Goal: Obtain resource: Obtain resource

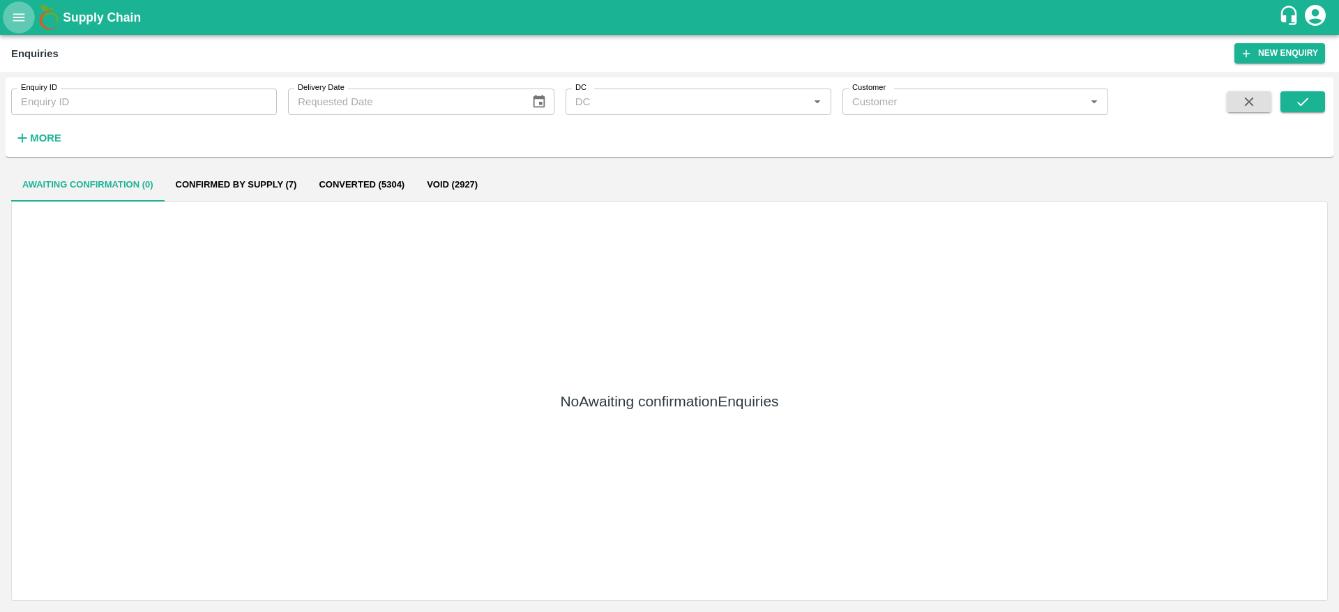
click at [20, 26] on button "open drawer" at bounding box center [19, 17] width 32 height 32
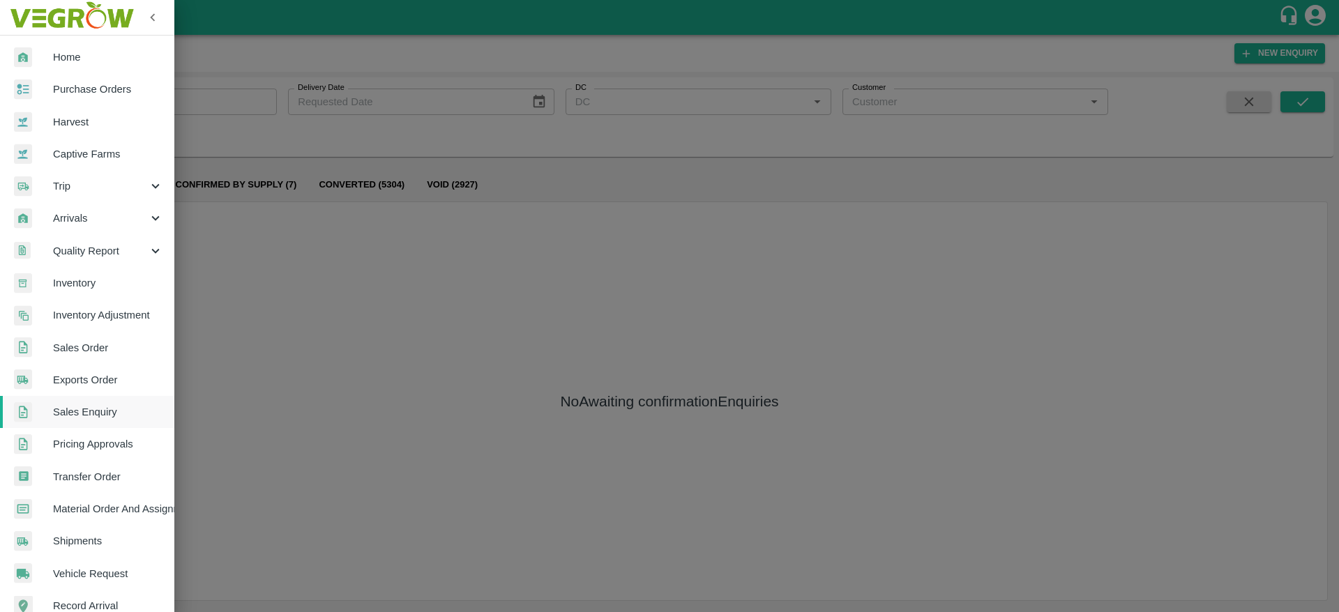
click at [86, 288] on span "Inventory" at bounding box center [108, 283] width 110 height 15
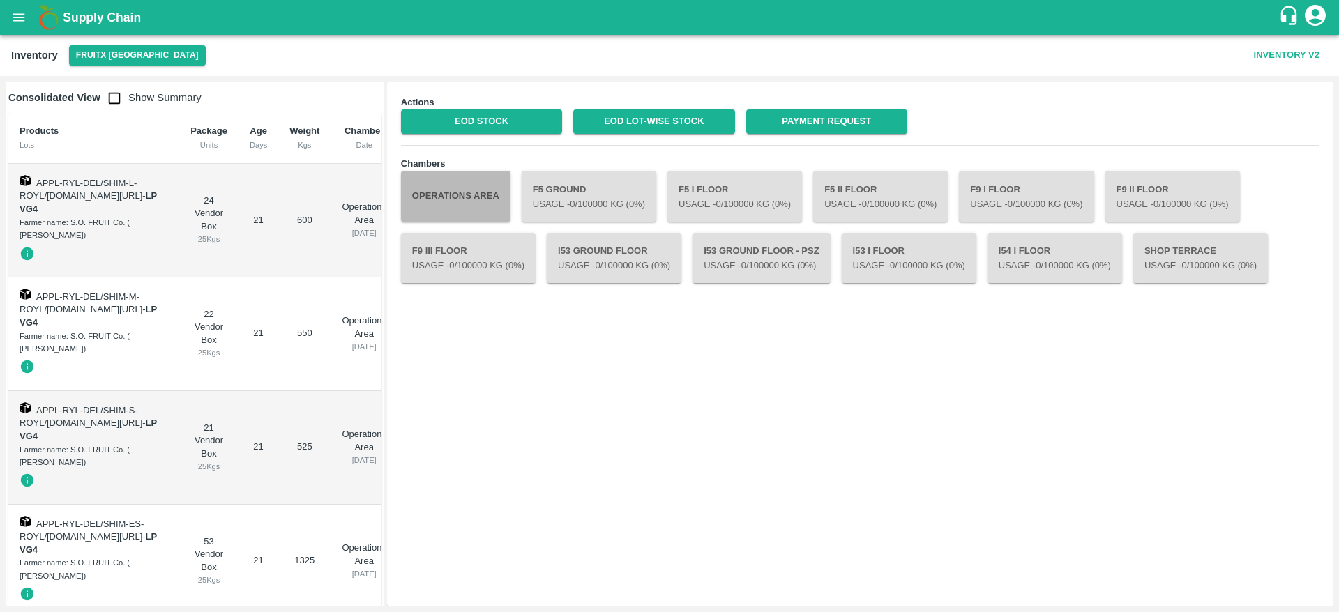
click at [474, 184] on button "Operations Area" at bounding box center [456, 196] width 110 height 50
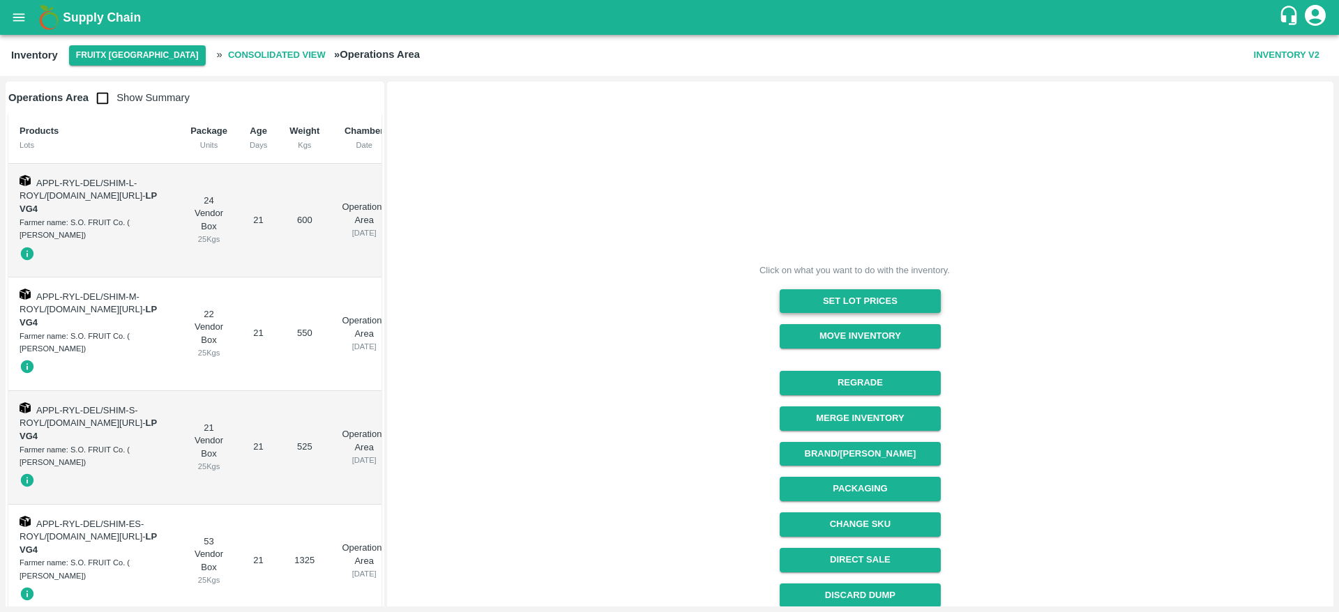
click at [884, 308] on button "Set Lot Prices" at bounding box center [860, 301] width 161 height 24
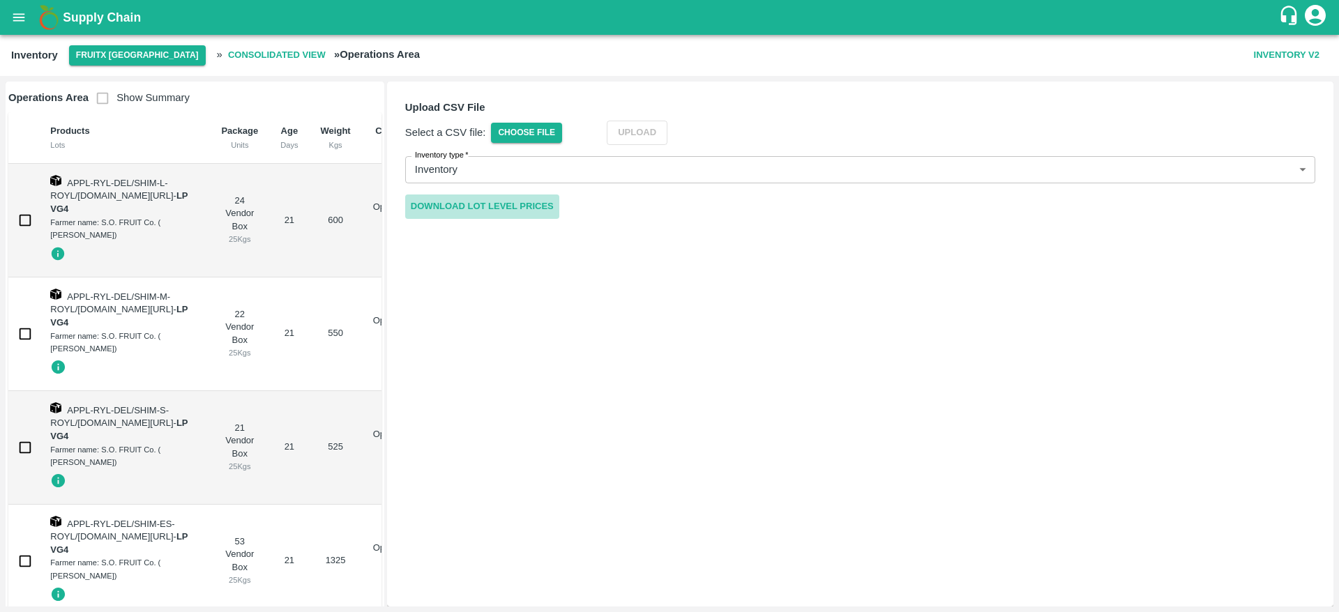
click at [476, 205] on link "Download Lot Level Prices" at bounding box center [482, 207] width 154 height 24
click at [1277, 44] on button "Inventory V2" at bounding box center [1286, 55] width 77 height 24
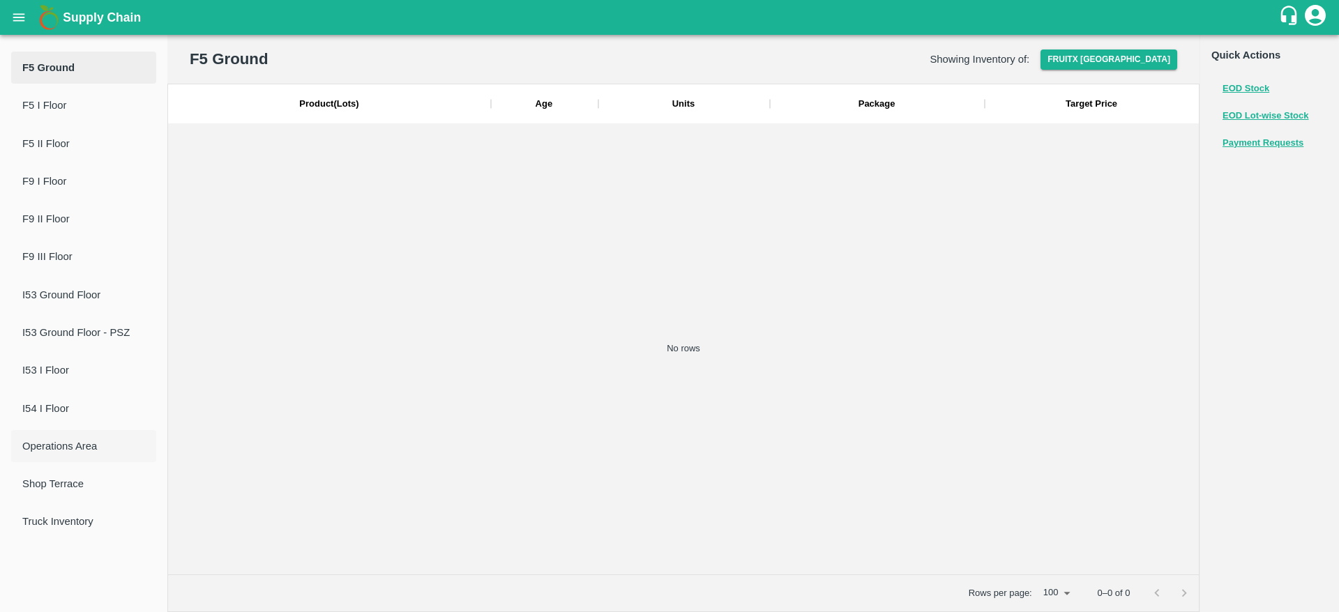
click at [86, 455] on li "Operations Area" at bounding box center [83, 446] width 145 height 32
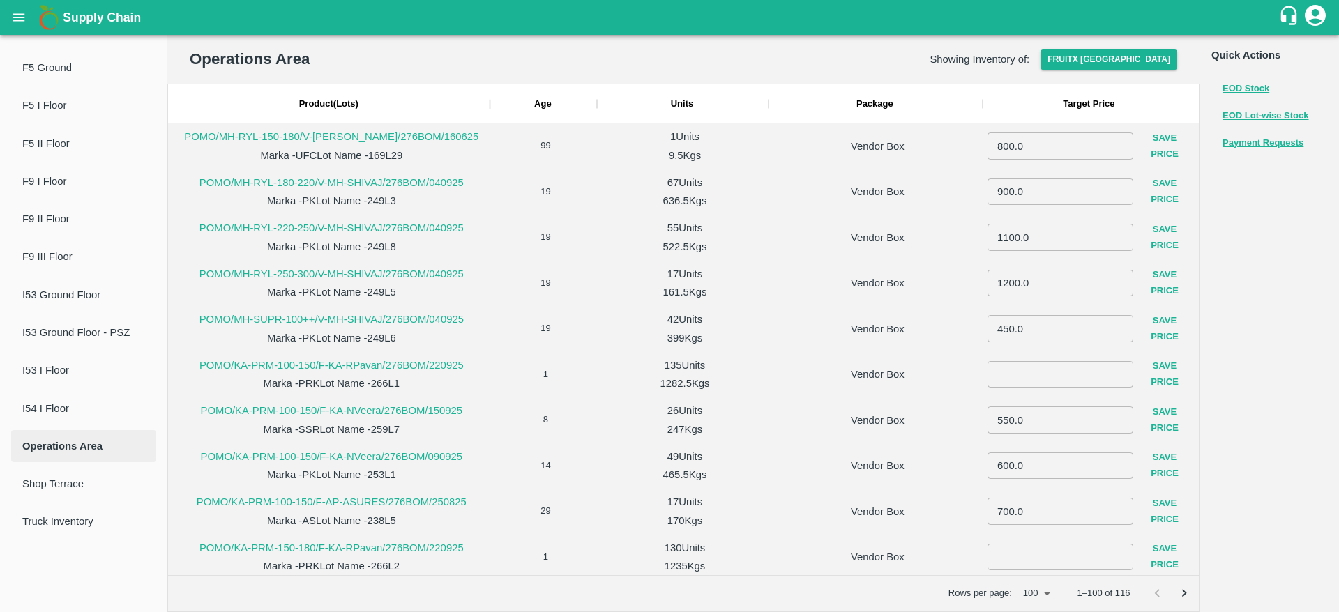
scroll to position [971, 0]
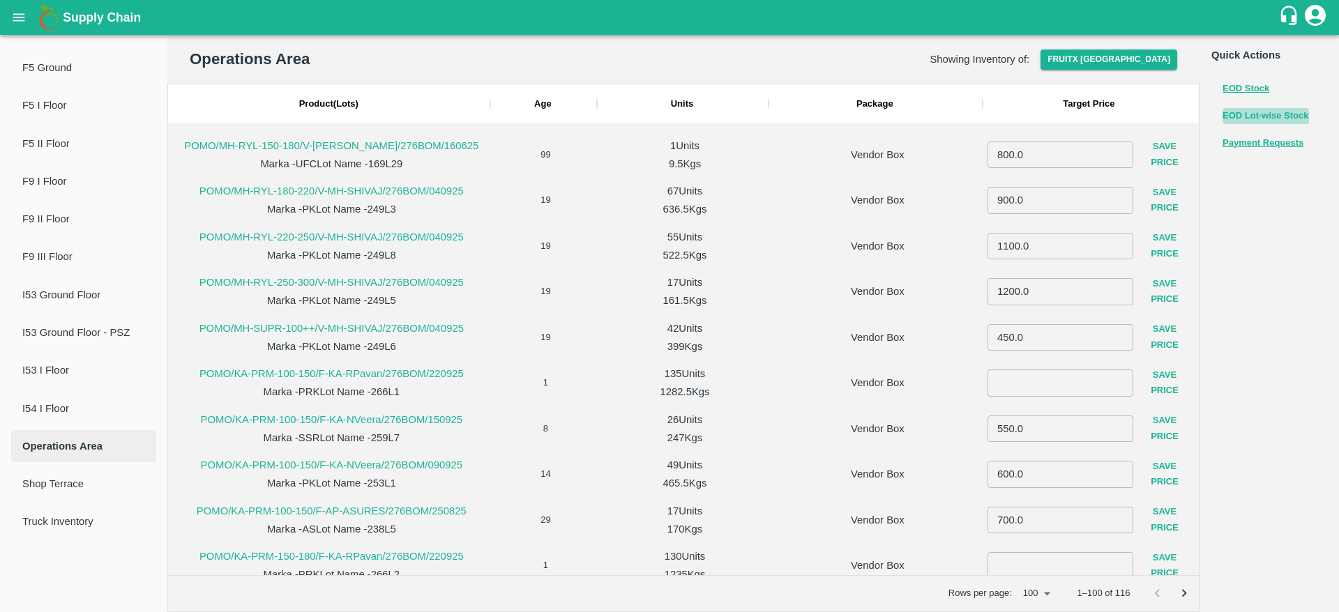
click at [1276, 114] on button "EOD Lot-wise Stock" at bounding box center [1266, 116] width 86 height 16
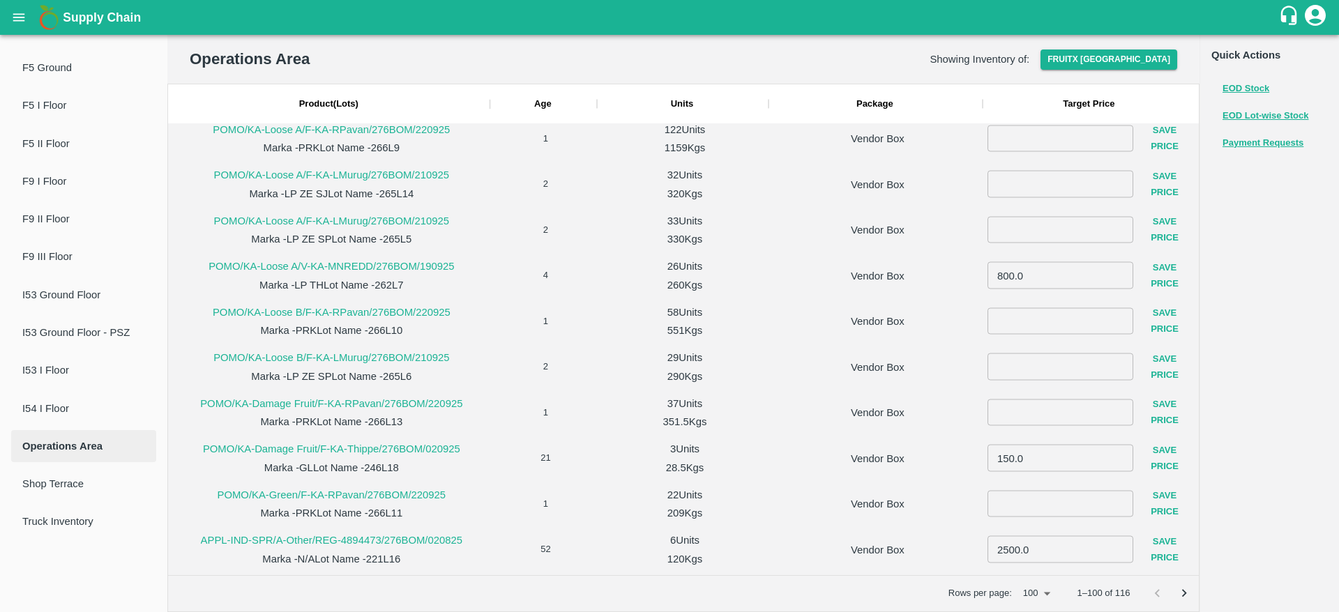
scroll to position [0, 0]
